Goal: Information Seeking & Learning: Learn about a topic

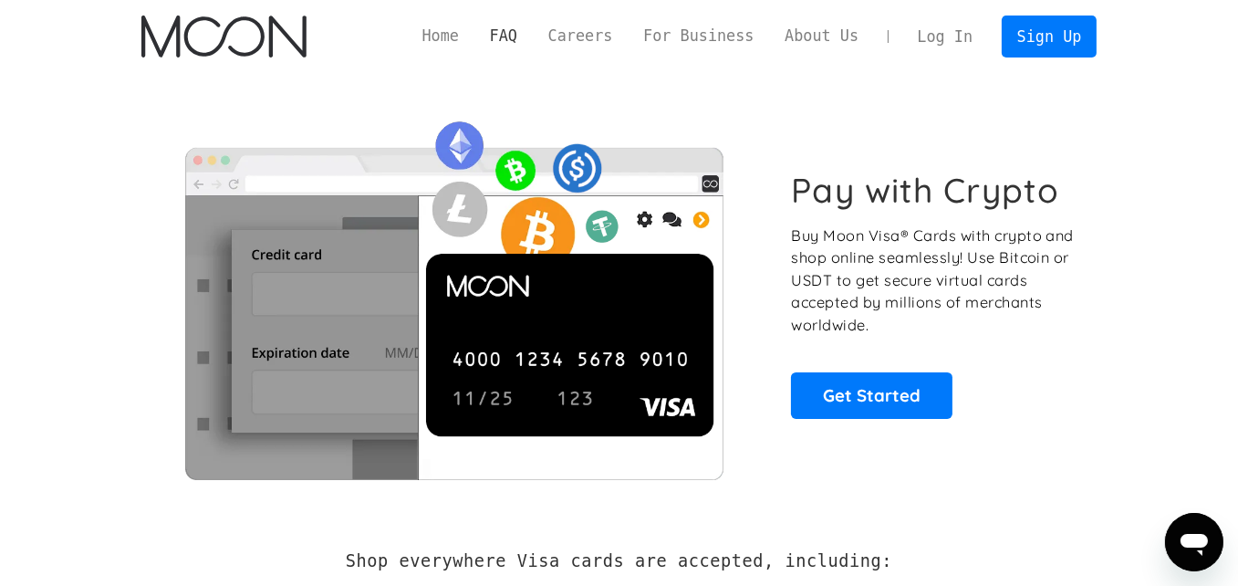
click at [533, 44] on link "FAQ" at bounding box center [504, 36] width 58 height 23
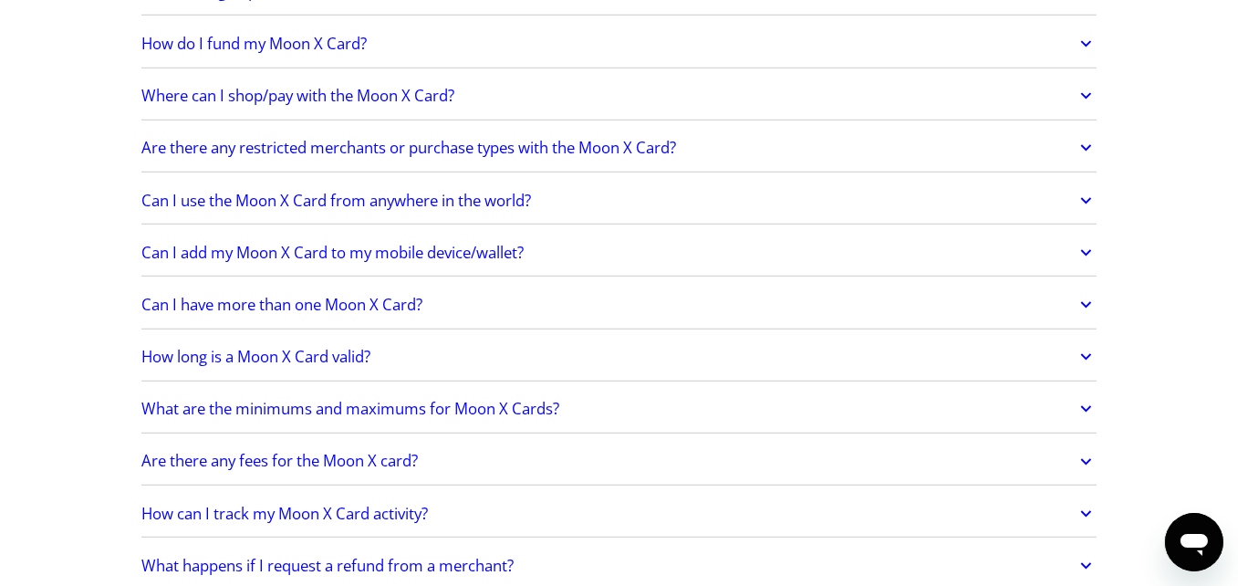
scroll to position [1582, 0]
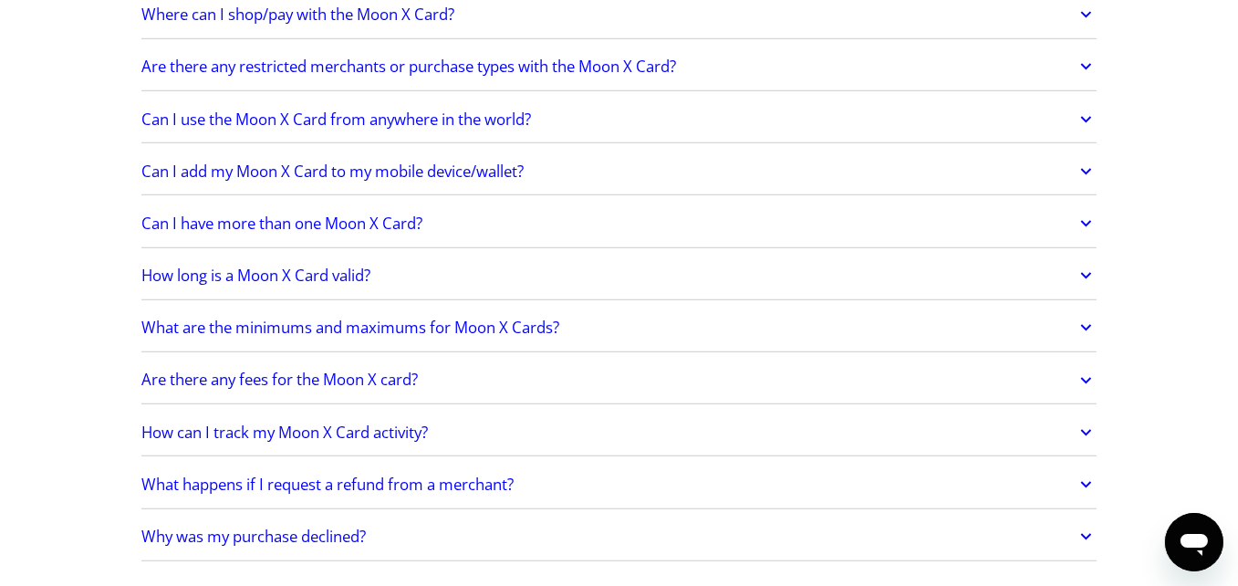
click at [347, 374] on h2 "Are there any fees for the Moon X card?" at bounding box center [279, 380] width 277 height 18
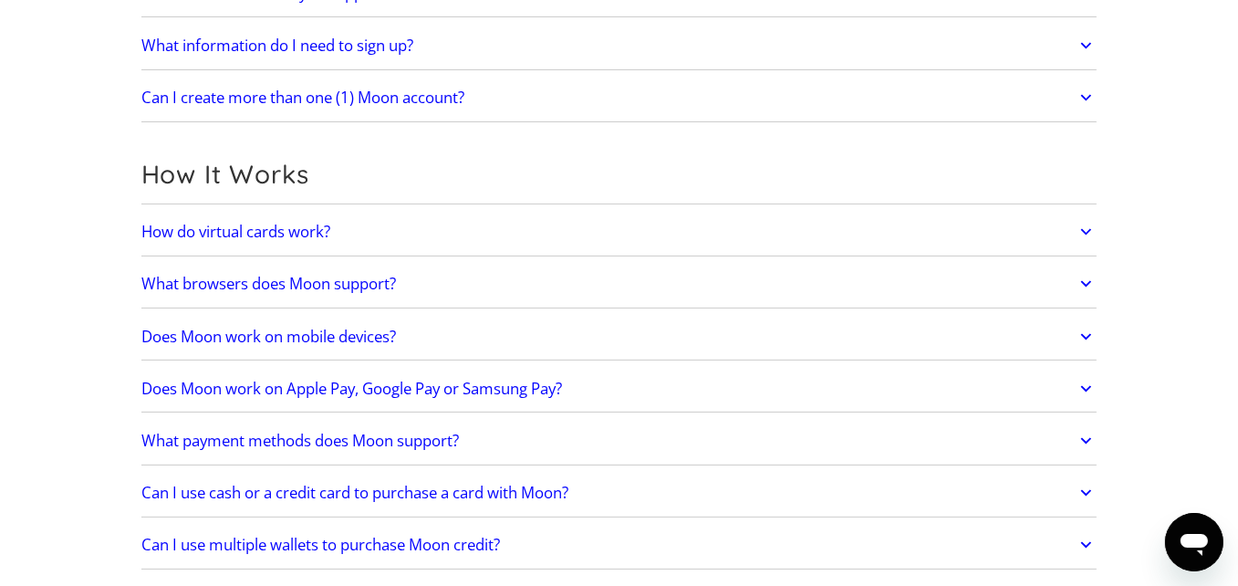
scroll to position [0, 0]
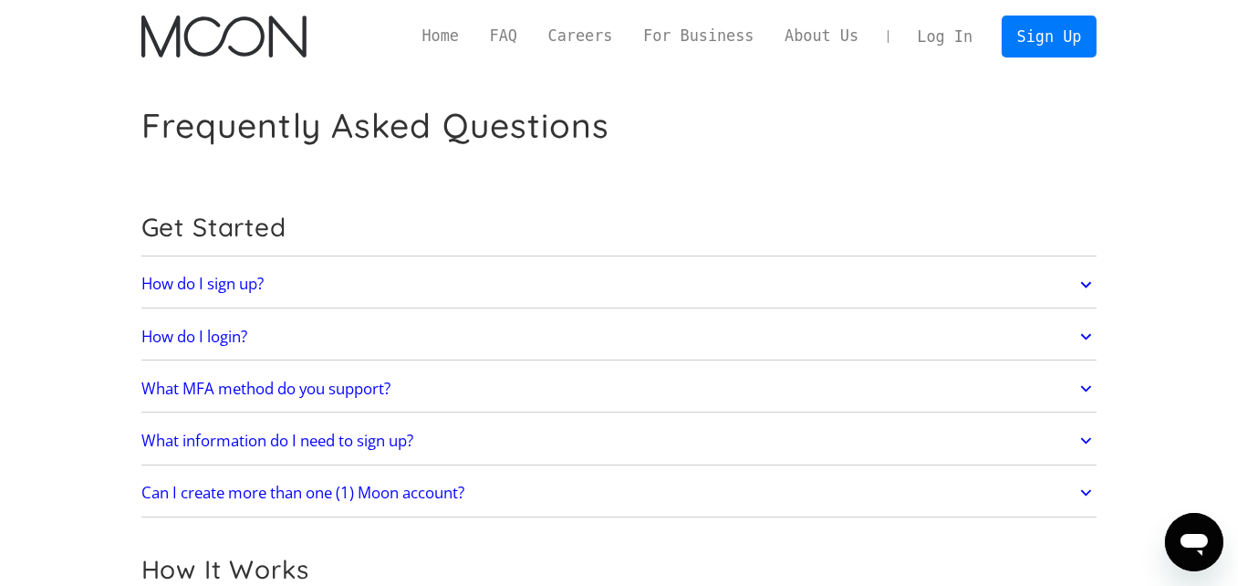
click at [335, 399] on link "What MFA method do you support?" at bounding box center [619, 389] width 956 height 38
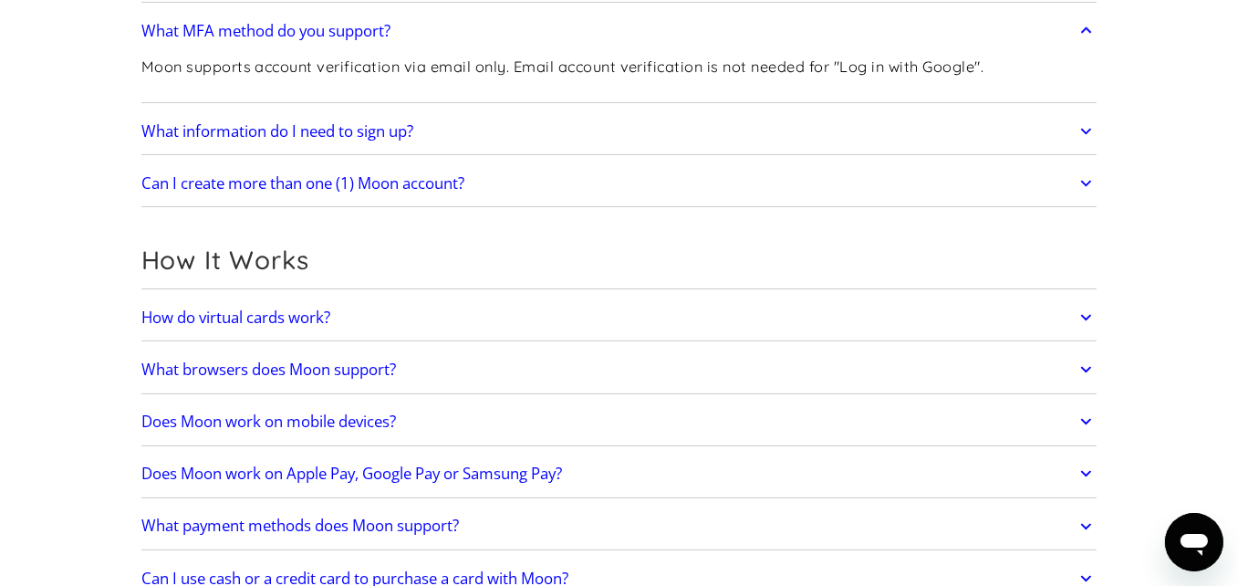
scroll to position [365, 0]
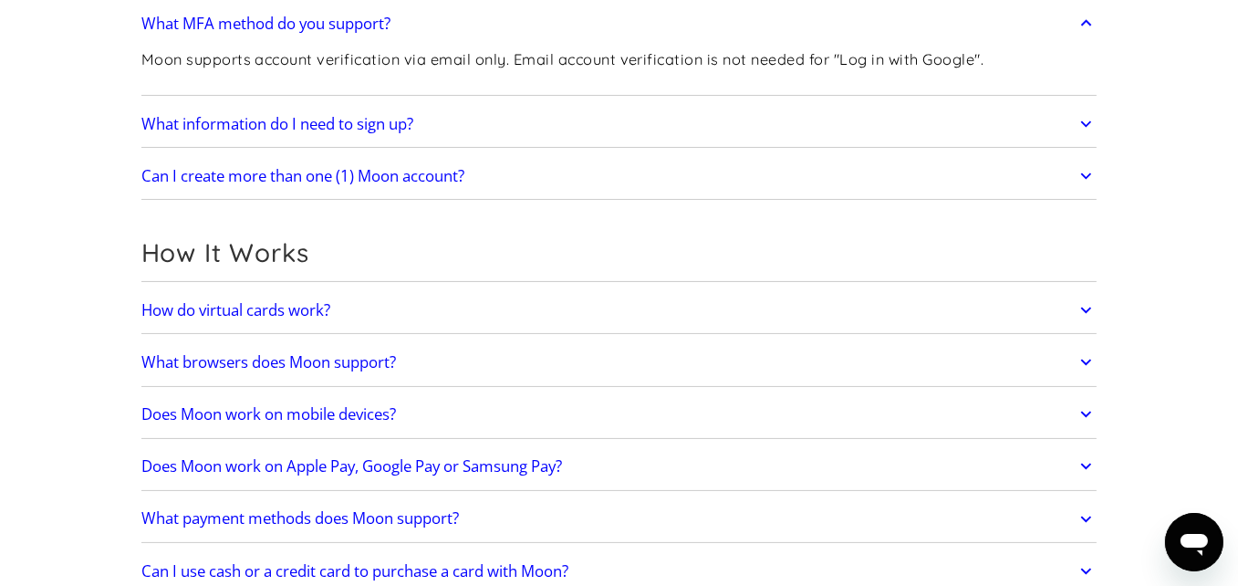
click at [350, 146] on div "How do I sign up? Head to paywithmoon.com/signup to get started. How do I login…" at bounding box center [619, 48] width 956 height 305
click at [353, 132] on h2 "What information do I need to sign up?" at bounding box center [277, 124] width 272 height 18
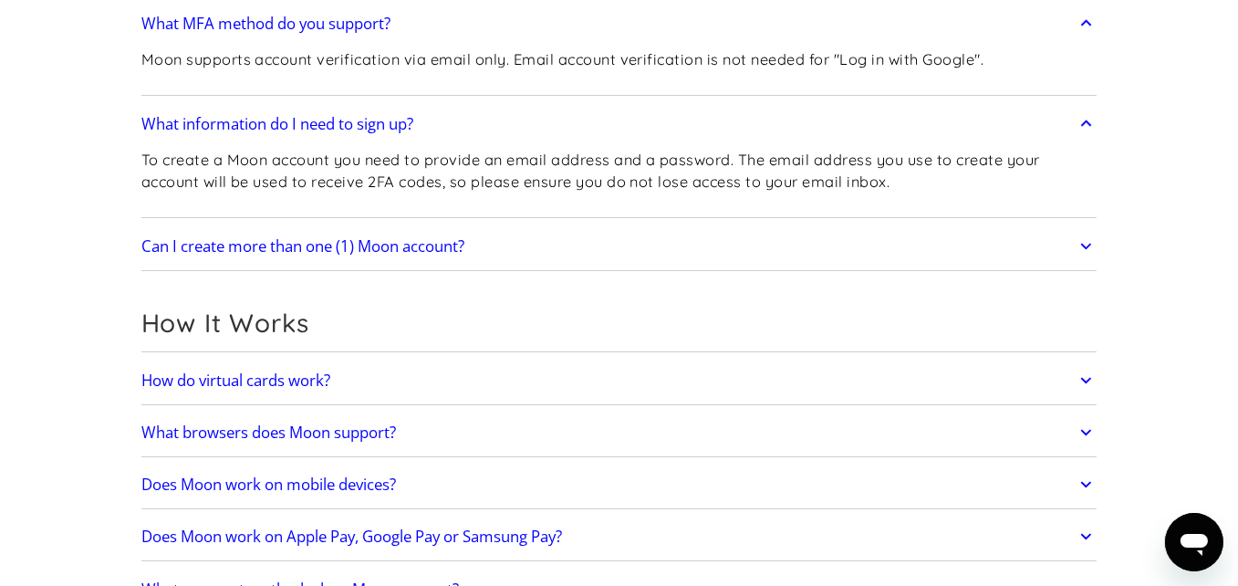
click at [332, 254] on h2 "Can I create more than one (1) Moon account?" at bounding box center [302, 246] width 323 height 18
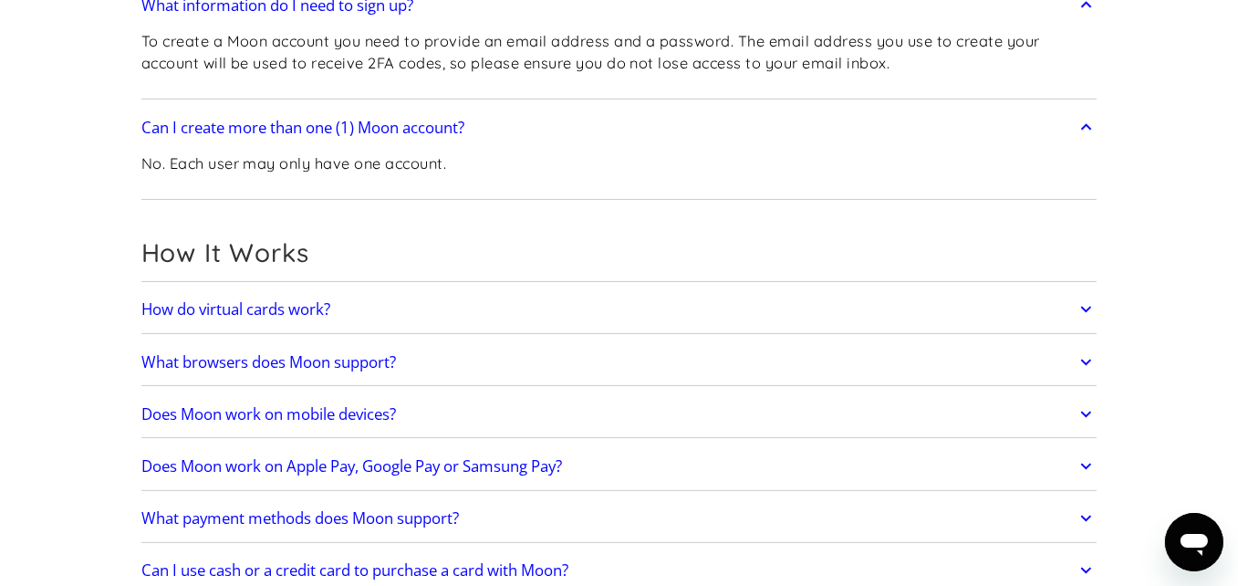
scroll to position [486, 0]
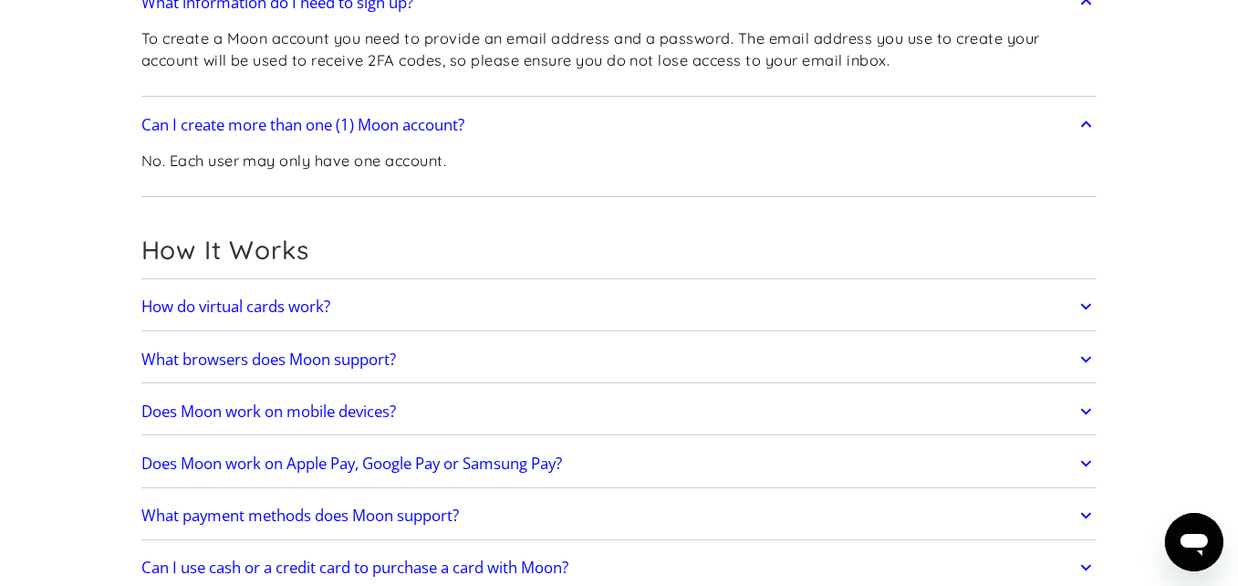
click at [276, 308] on h2 "How do virtual cards work?" at bounding box center [235, 307] width 189 height 18
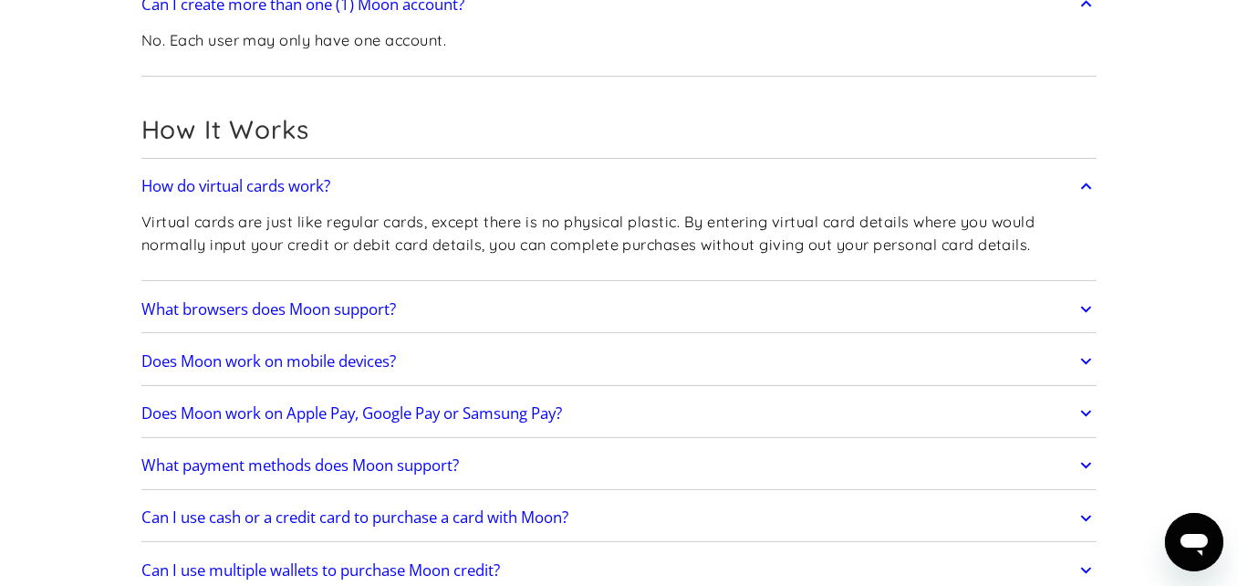
scroll to position [608, 0]
click at [357, 308] on h2 "What browsers does Moon support?" at bounding box center [268, 308] width 255 height 18
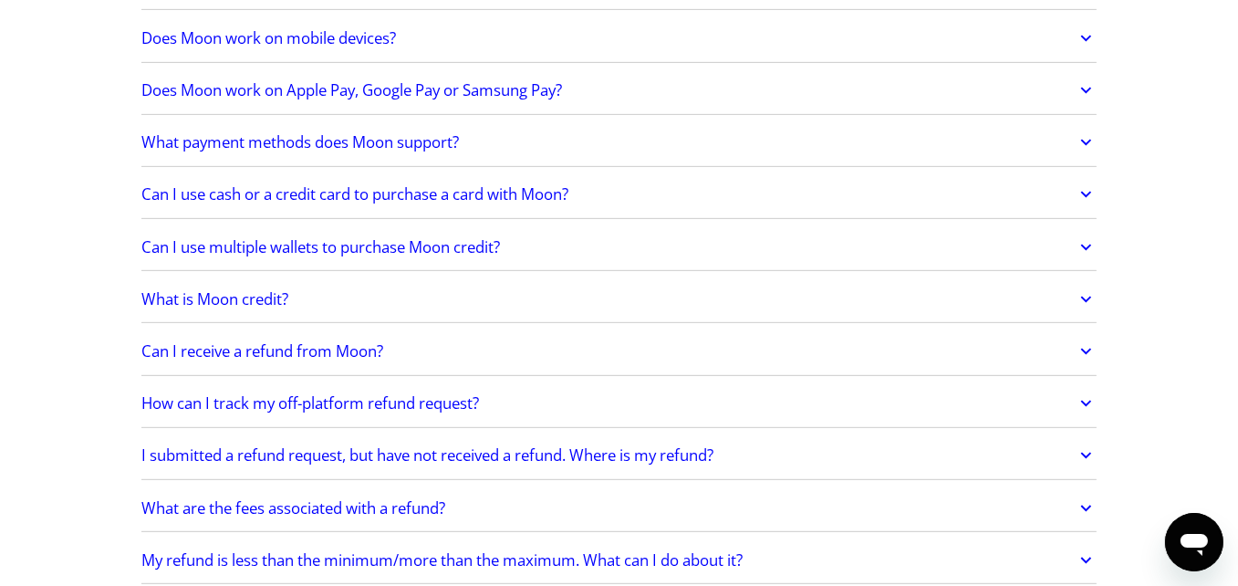
scroll to position [1216, 0]
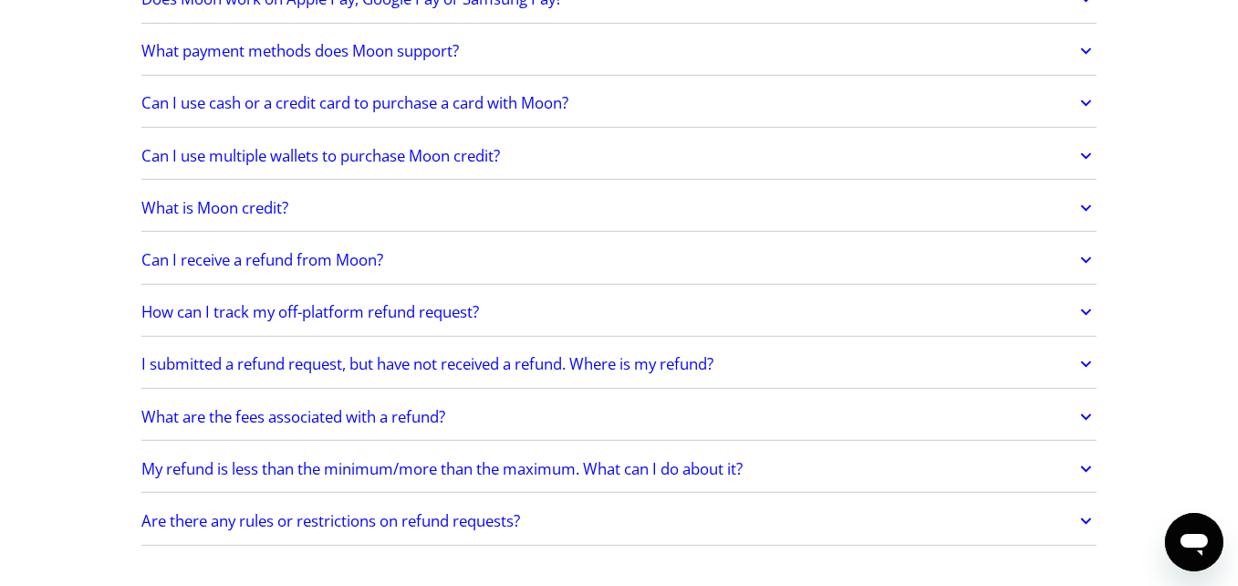
click at [318, 418] on h2 "What are the fees associated with a refund?" at bounding box center [293, 417] width 304 height 18
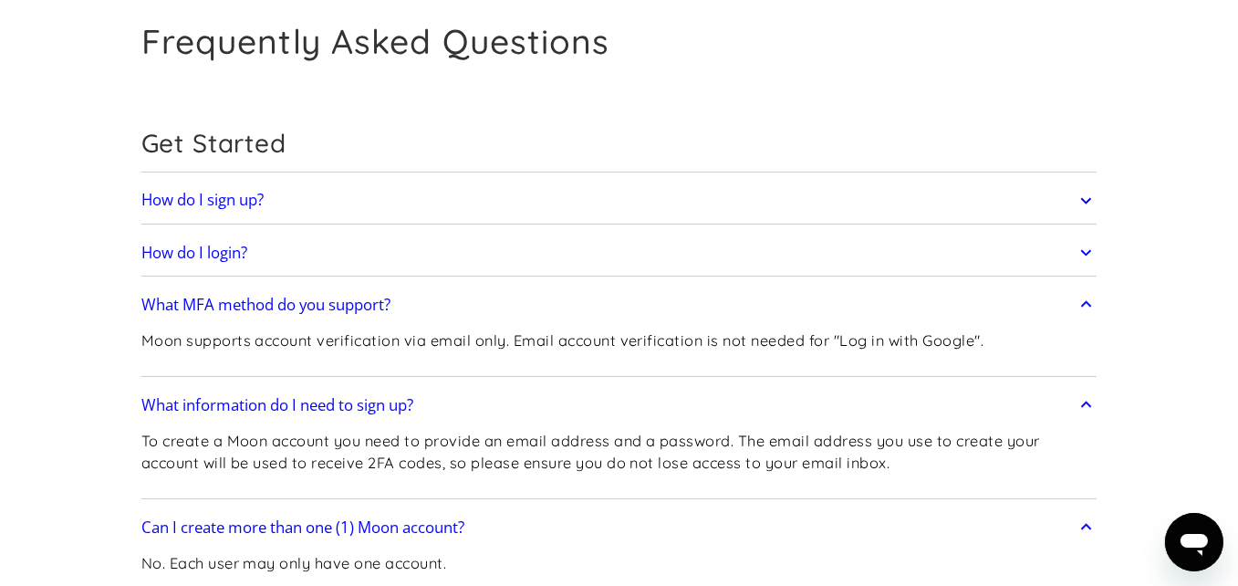
scroll to position [0, 0]
